Goal: Task Accomplishment & Management: Use online tool/utility

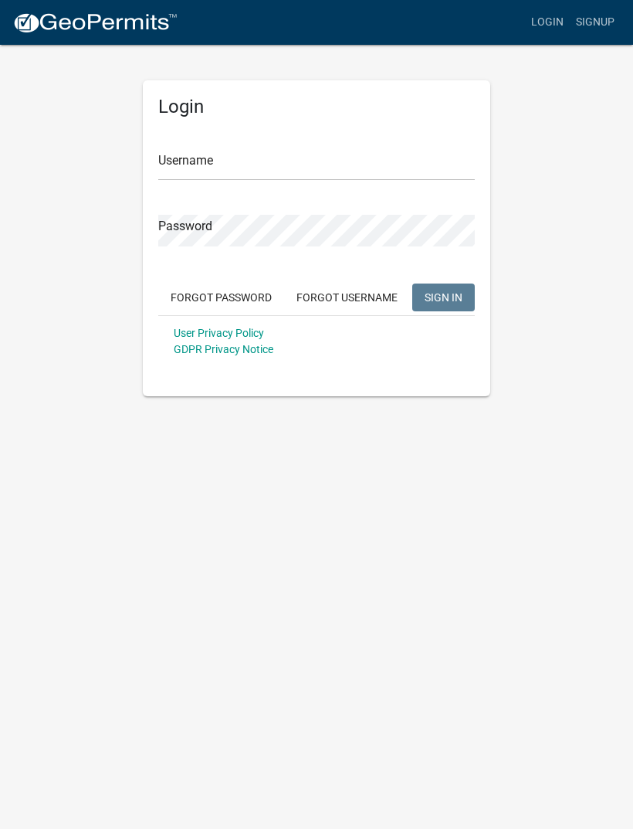
click at [341, 140] on div "Username" at bounding box center [316, 153] width 317 height 53
click at [347, 178] on input "Username" at bounding box center [316, 165] width 317 height 32
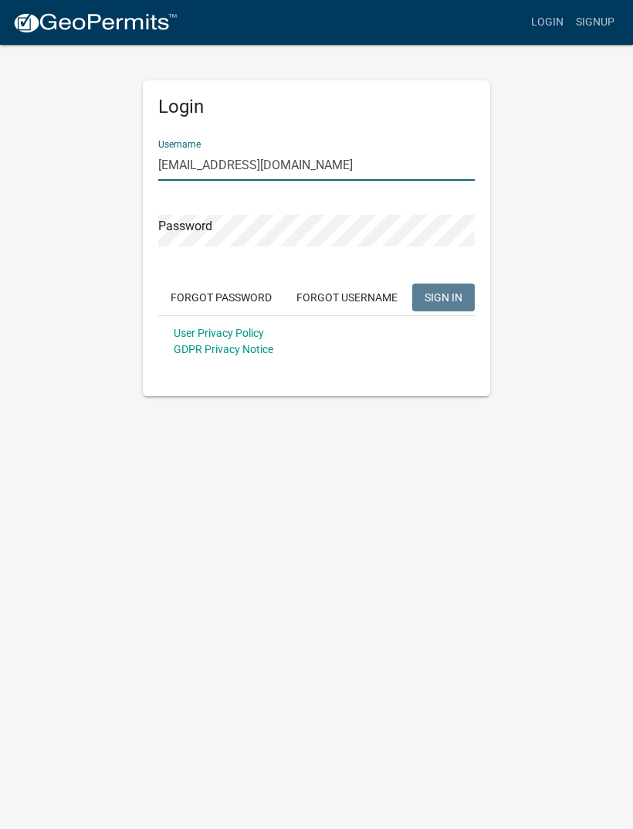
click at [168, 168] on input "[EMAIL_ADDRESS][DOMAIN_NAME]" at bounding box center [316, 165] width 317 height 32
click at [219, 168] on input "[EMAIL_ADDRESS][DOMAIN_NAME]" at bounding box center [316, 165] width 317 height 32
click at [174, 165] on input "[EMAIL_ADDRESS][DOMAIN_NAME]" at bounding box center [316, 165] width 317 height 32
click at [301, 177] on input "[EMAIL_ADDRESS][DOMAIN_NAME]" at bounding box center [316, 165] width 317 height 32
type input "[EMAIL_ADDRESS][DOMAIN_NAME]"
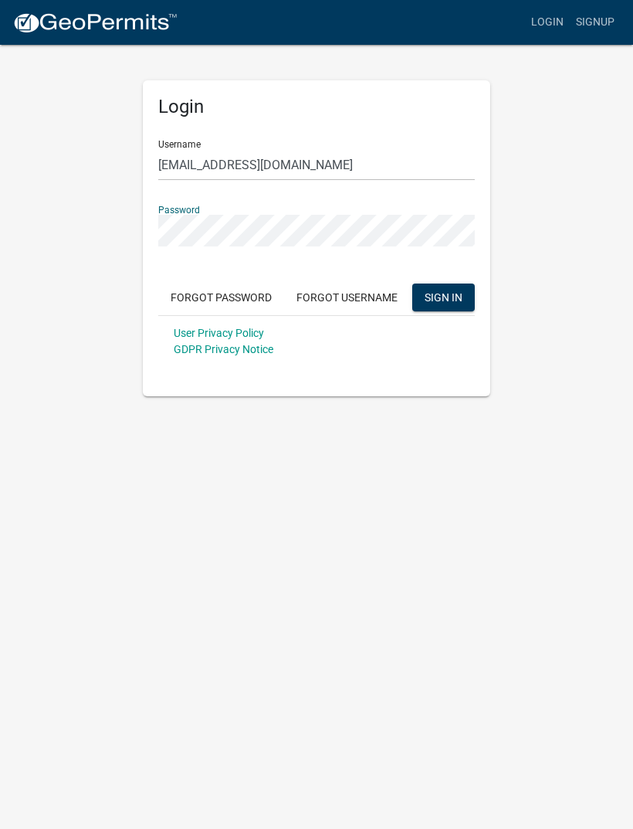
click at [451, 309] on button "SIGN IN" at bounding box center [444, 298] width 63 height 28
click at [457, 307] on button "SIGN IN" at bounding box center [444, 298] width 63 height 28
